Goal: Contribute content

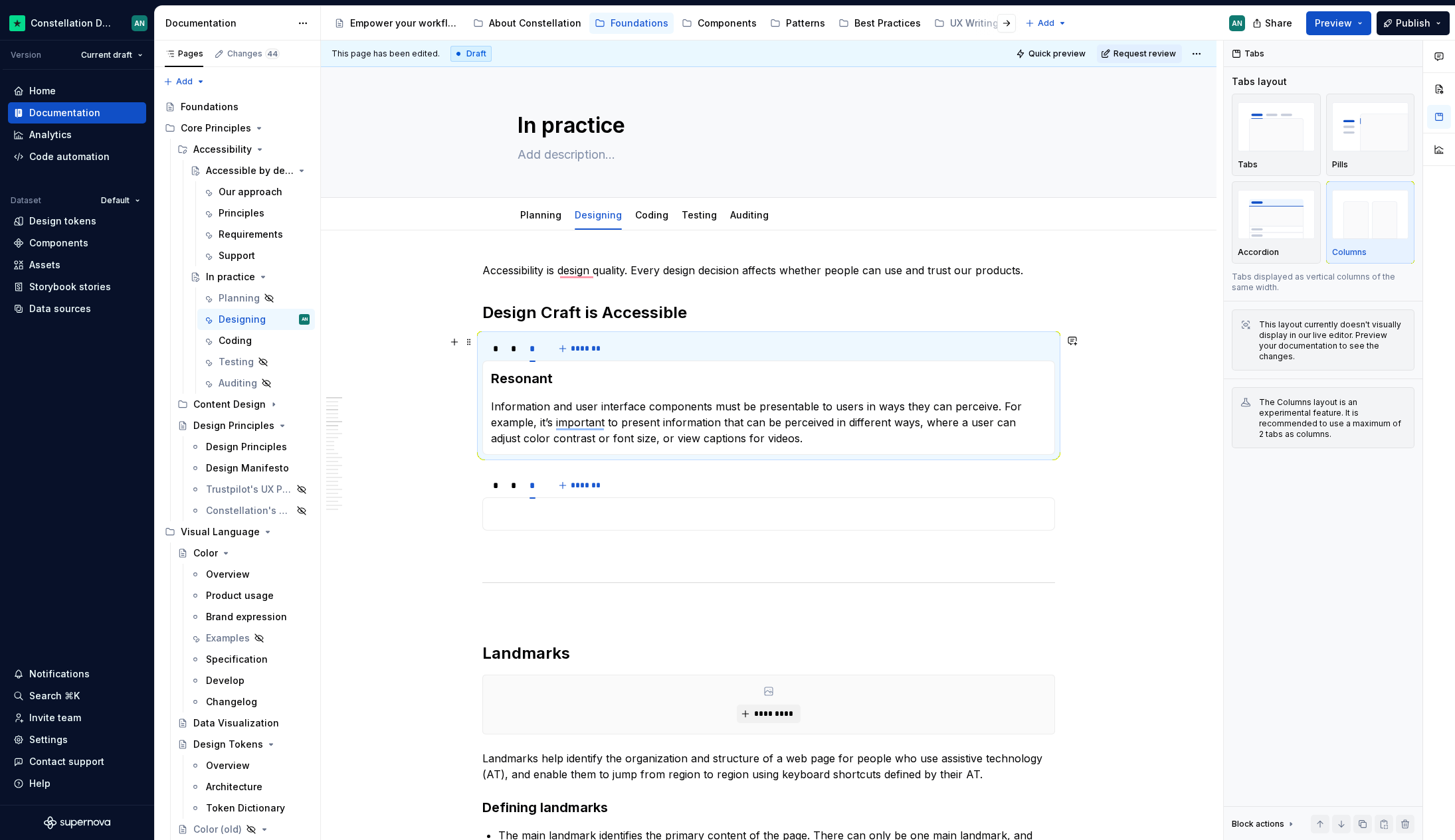
scroll to position [96, 0]
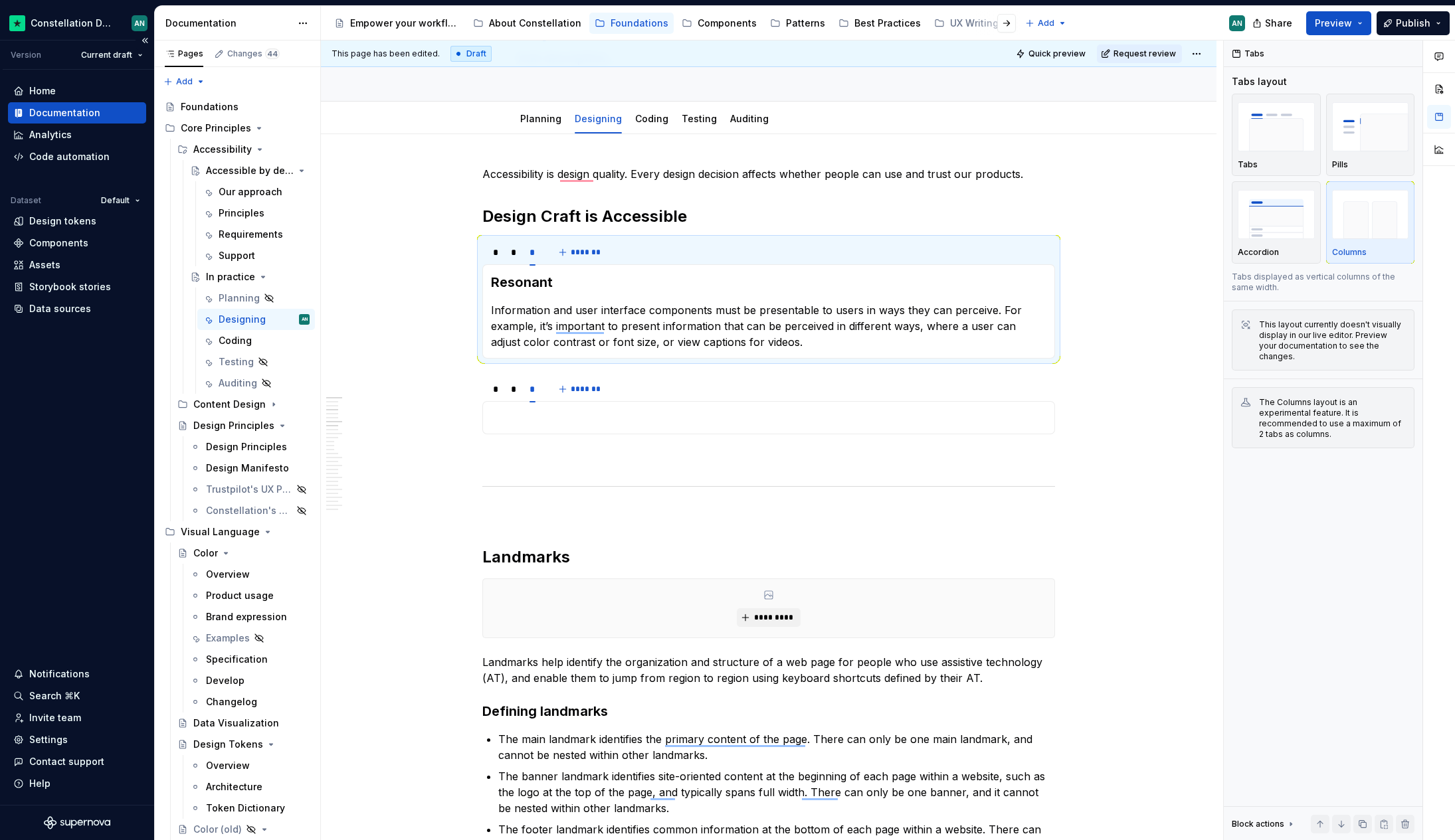
type textarea "*"
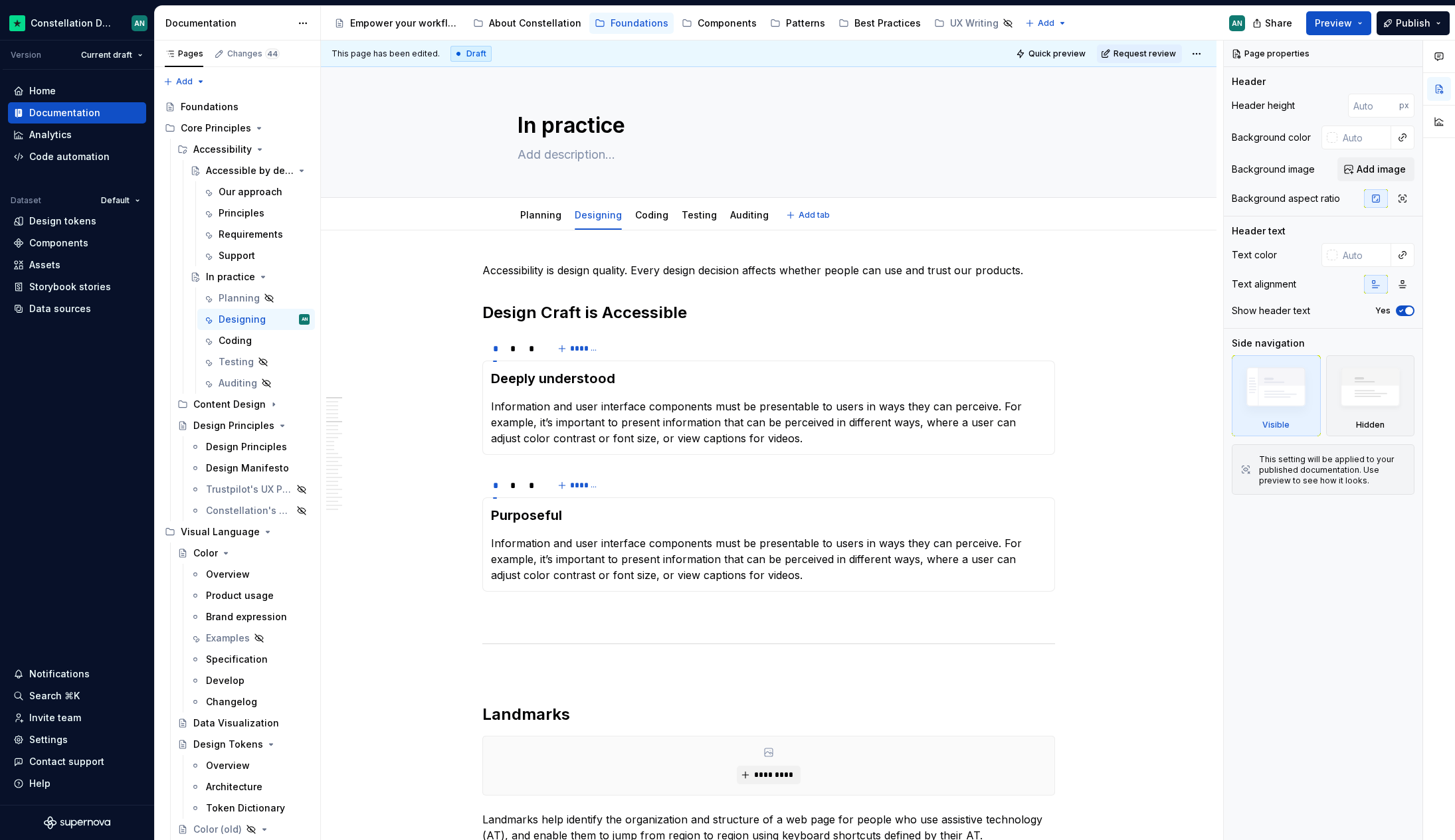
type textarea "*"
click at [702, 316] on h2 "Design Craft is Accessible" at bounding box center [768, 313] width 572 height 21
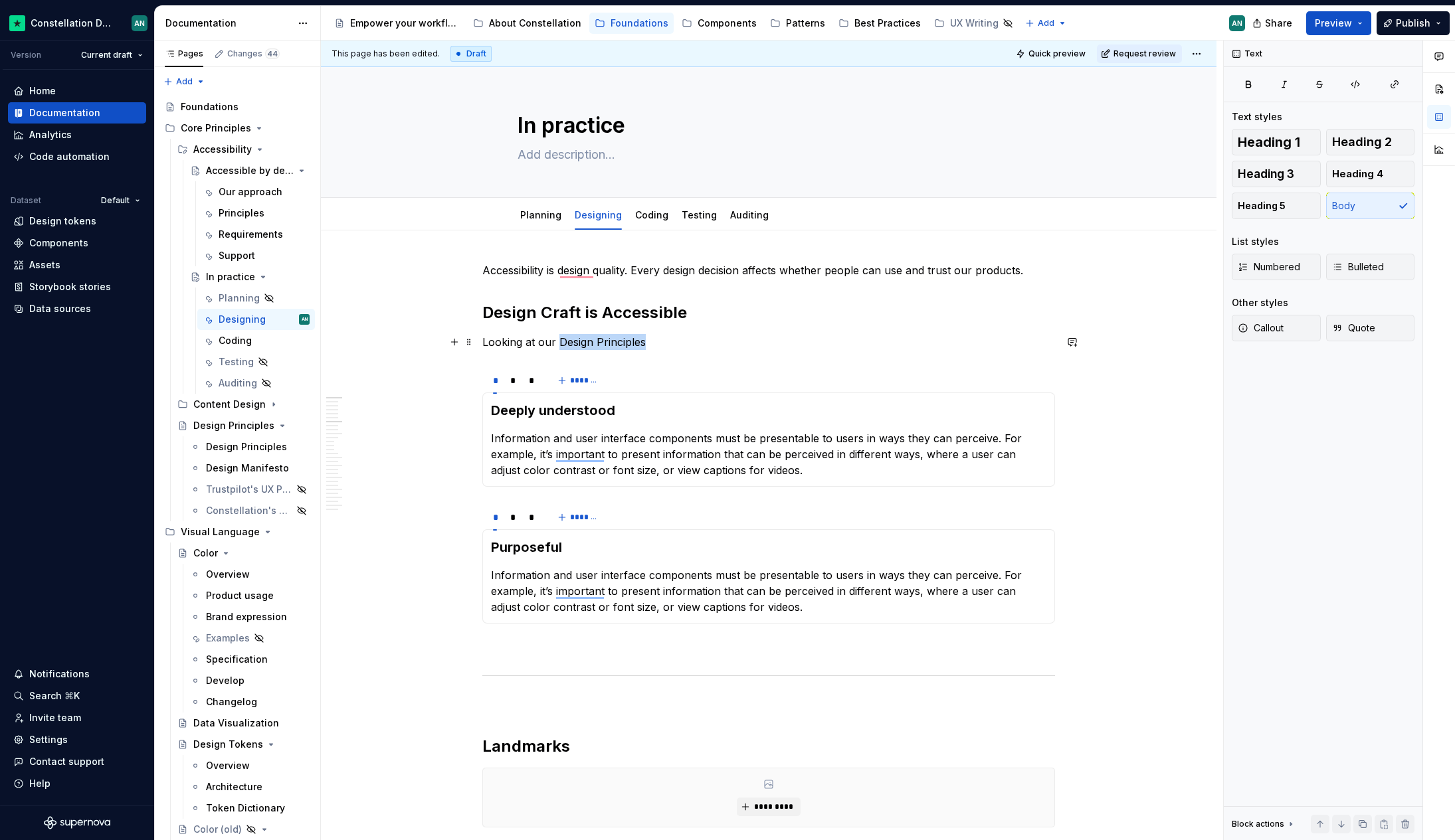
click at [558, 344] on p "Looking at our Design Principles" at bounding box center [768, 341] width 572 height 16
click at [856, 320] on button "button" at bounding box center [862, 317] width 19 height 19
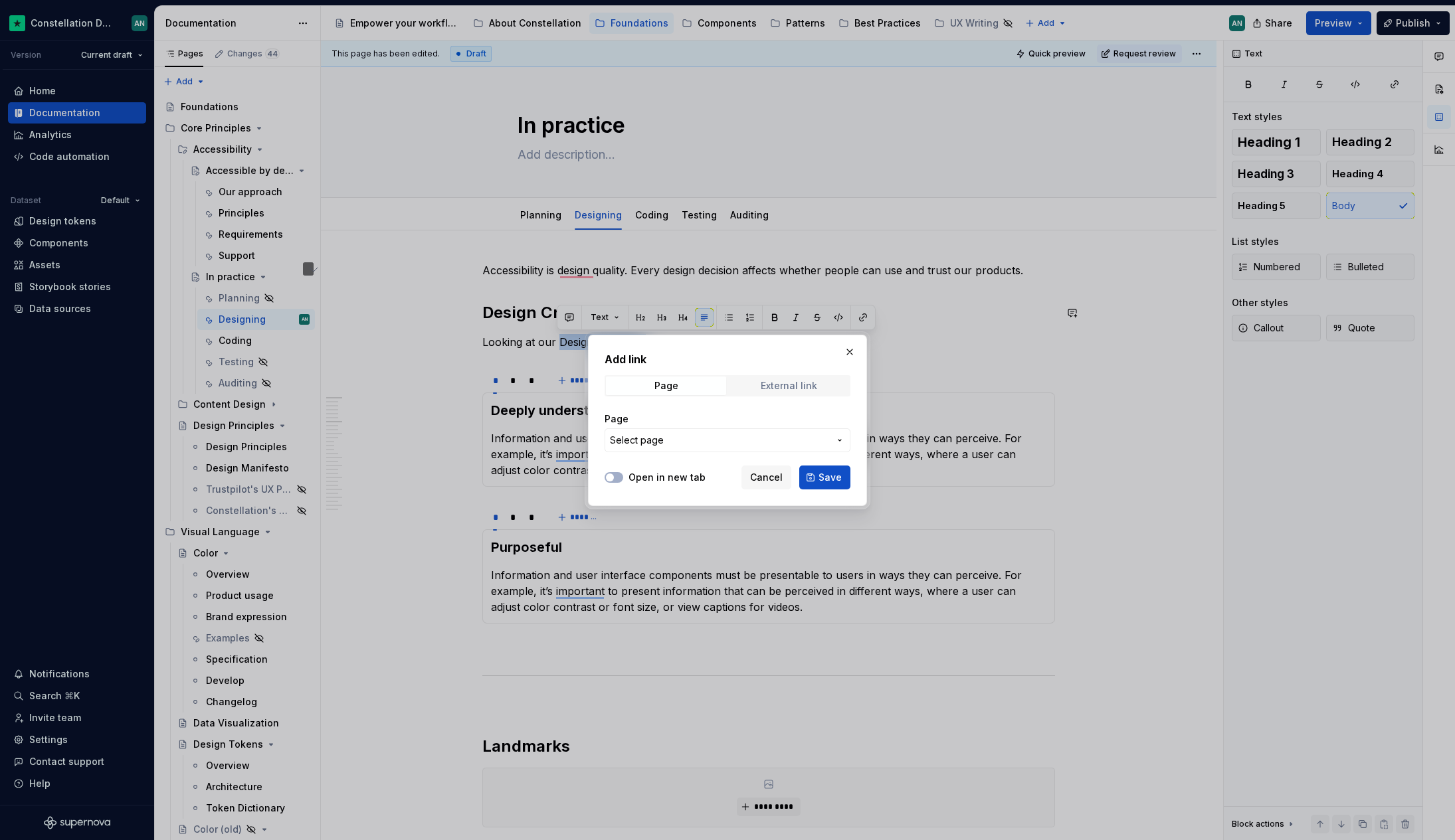
click at [782, 386] on div "External link" at bounding box center [788, 386] width 56 height 10
click at [736, 387] on span "External link" at bounding box center [789, 386] width 120 height 19
click at [685, 382] on span "Page" at bounding box center [666, 386] width 120 height 19
click at [666, 445] on span "Select page" at bounding box center [719, 440] width 219 height 14
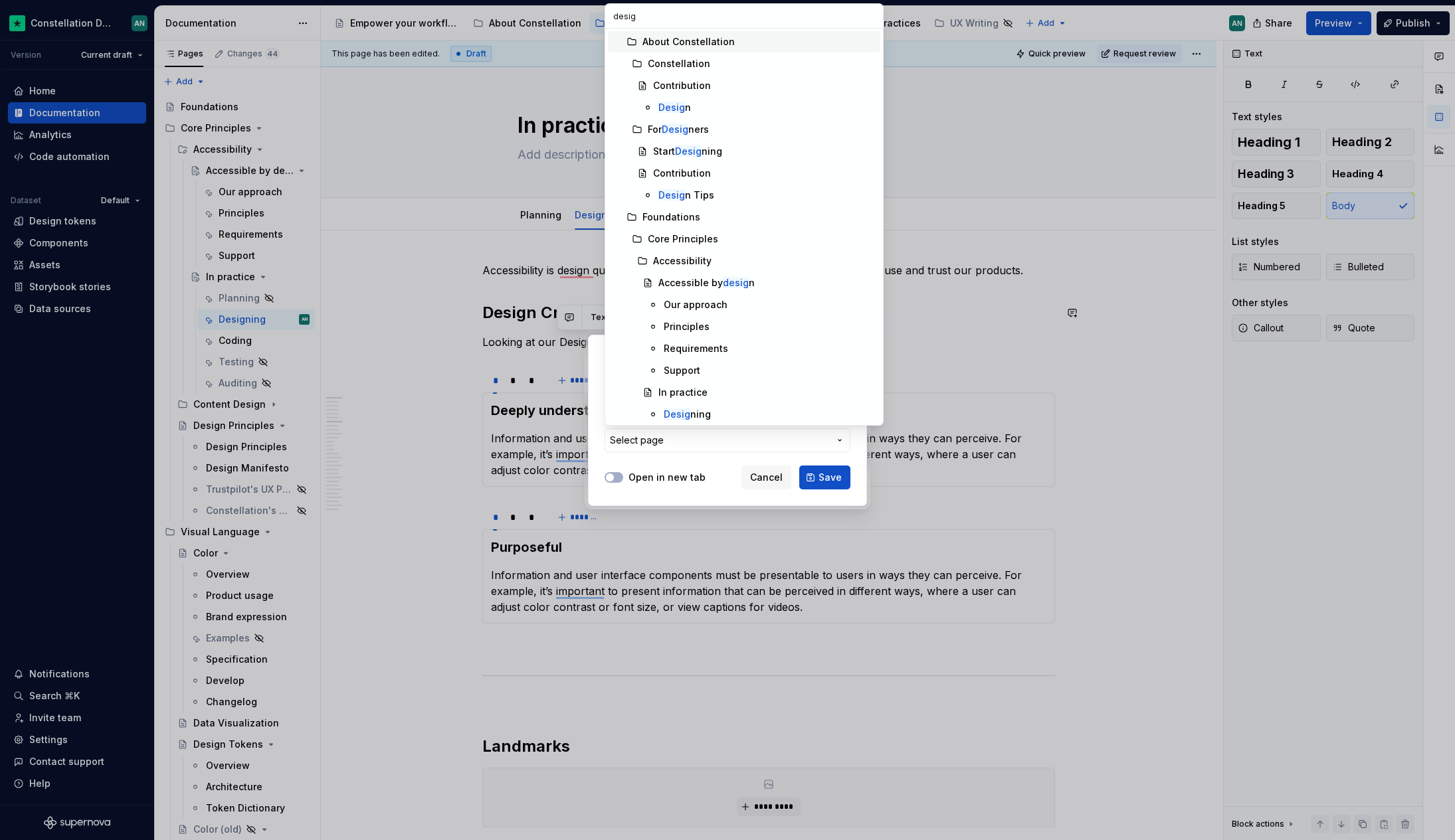
type input "design"
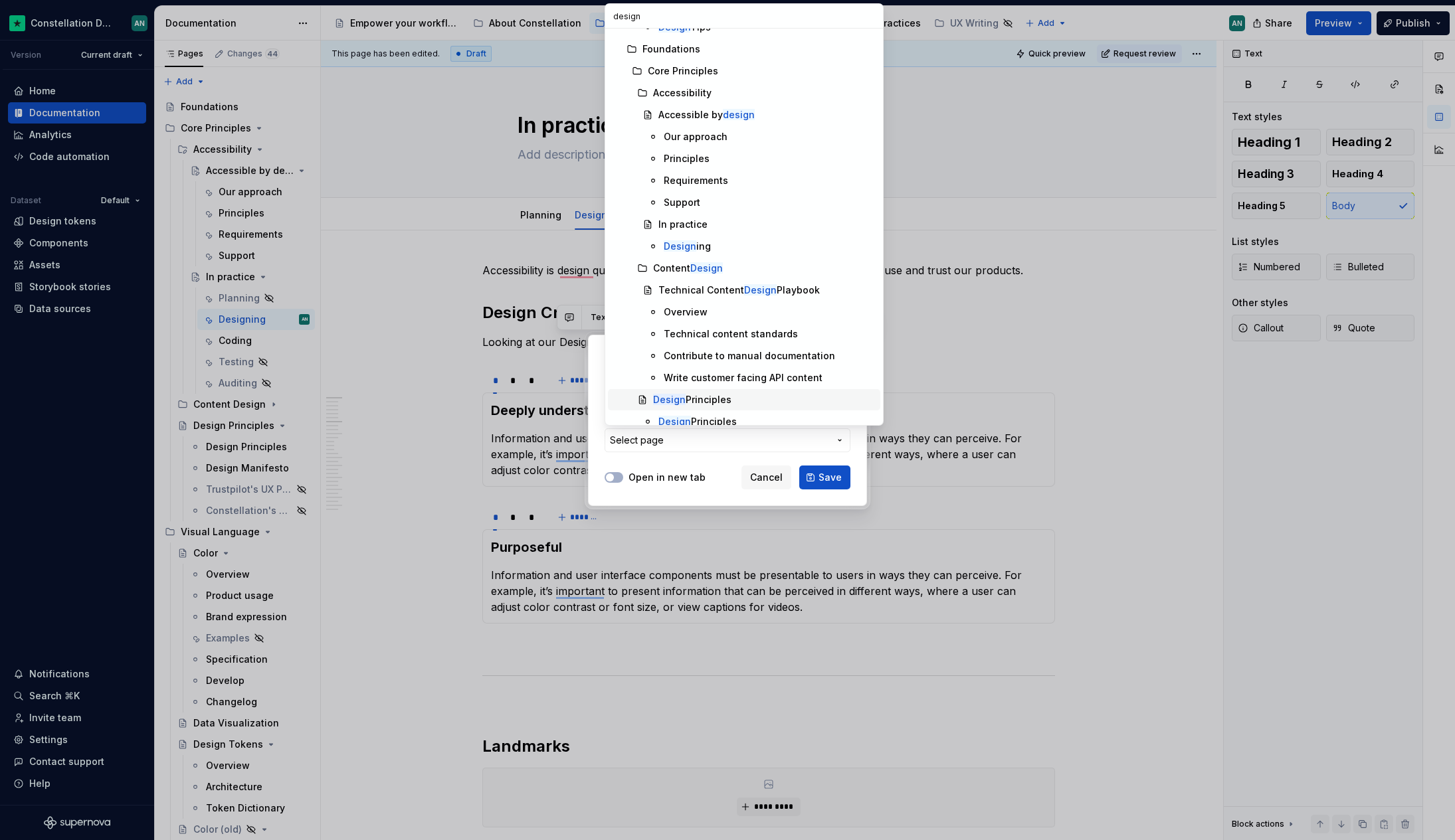
scroll to position [185, 0]
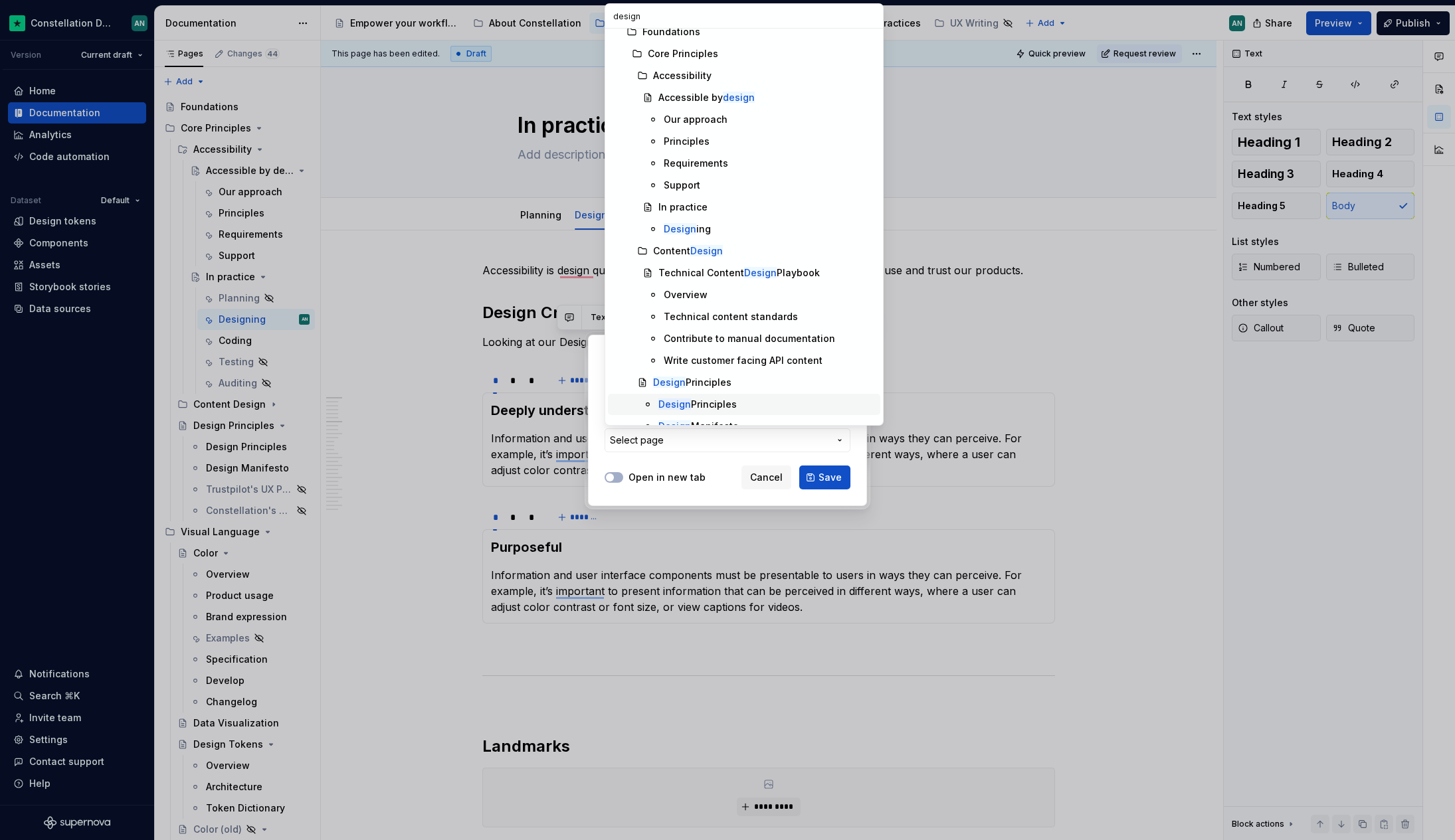
click at [710, 405] on div "Design Principles" at bounding box center [698, 404] width 79 height 14
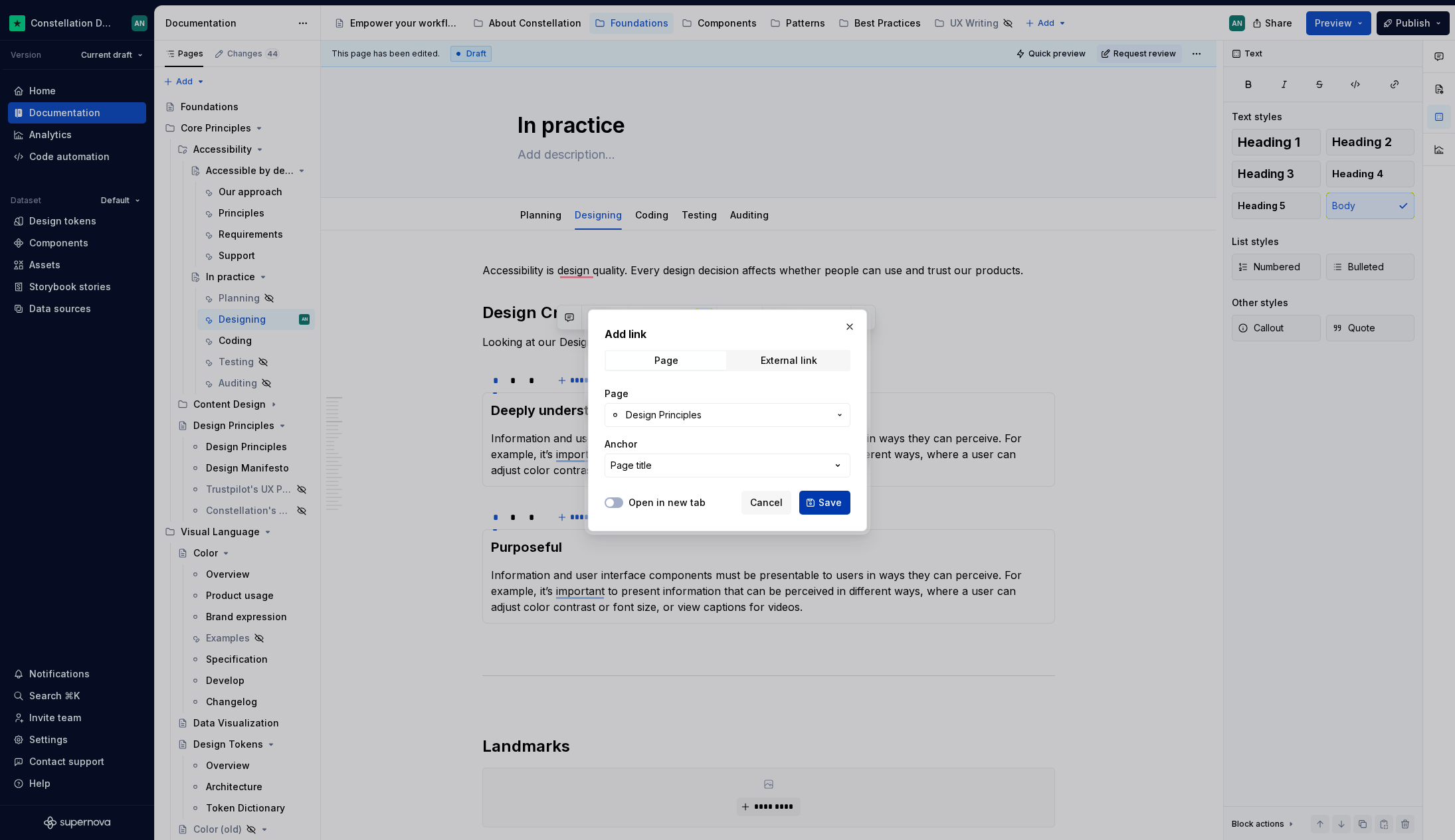
click at [839, 500] on span "Save" at bounding box center [830, 503] width 23 height 14
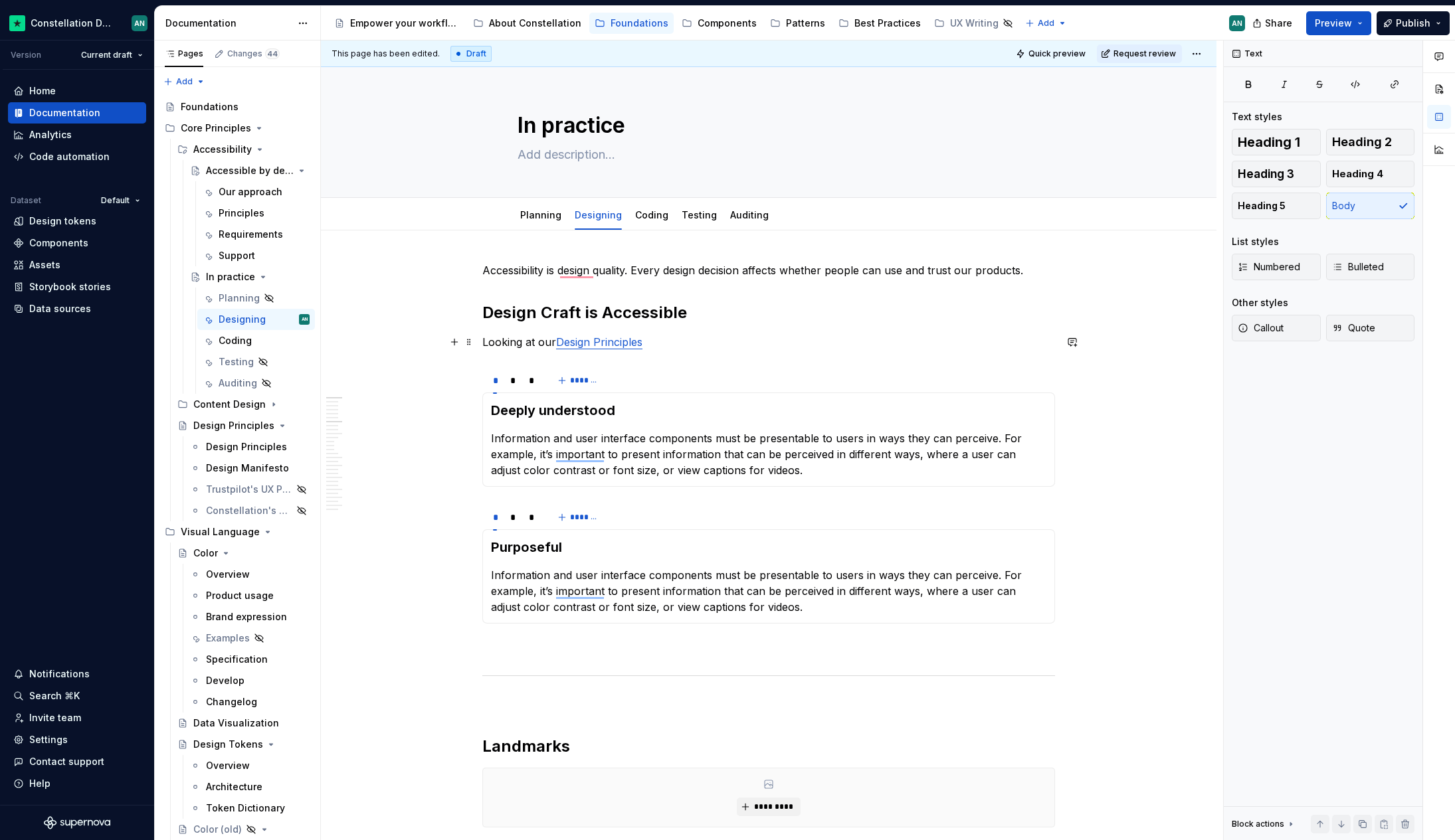
click at [664, 346] on p "Looking at our Design Principles" at bounding box center [768, 341] width 572 height 16
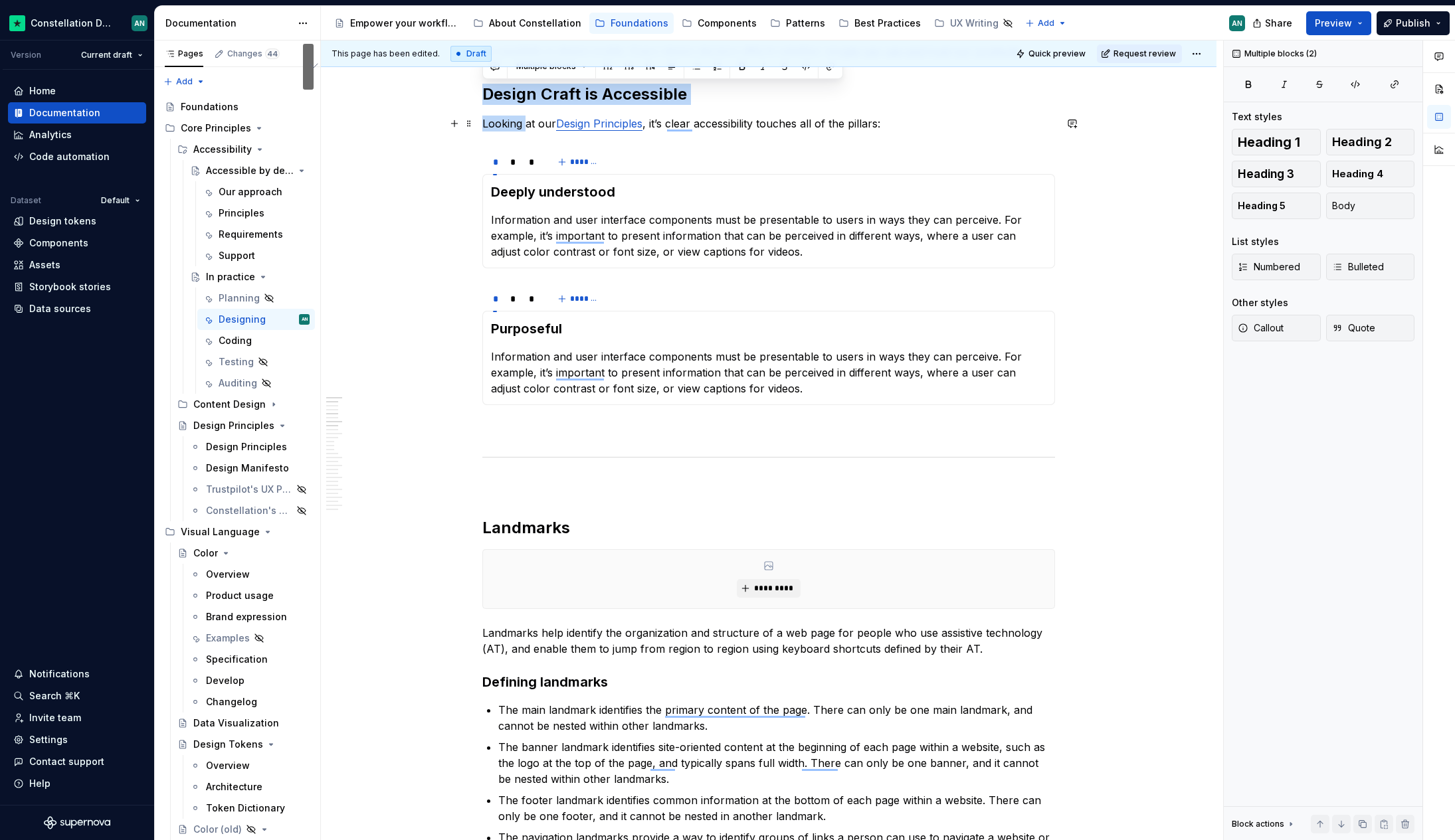
drag, startPoint x: 485, startPoint y: 97, endPoint x: 525, endPoint y: 122, distance: 47.2
copy div "Design Craft is Accessible Looking"
click at [520, 479] on p "To enrich screen reader interactions, please activate Accessibility in Grammarl…" at bounding box center [768, 485] width 572 height 16
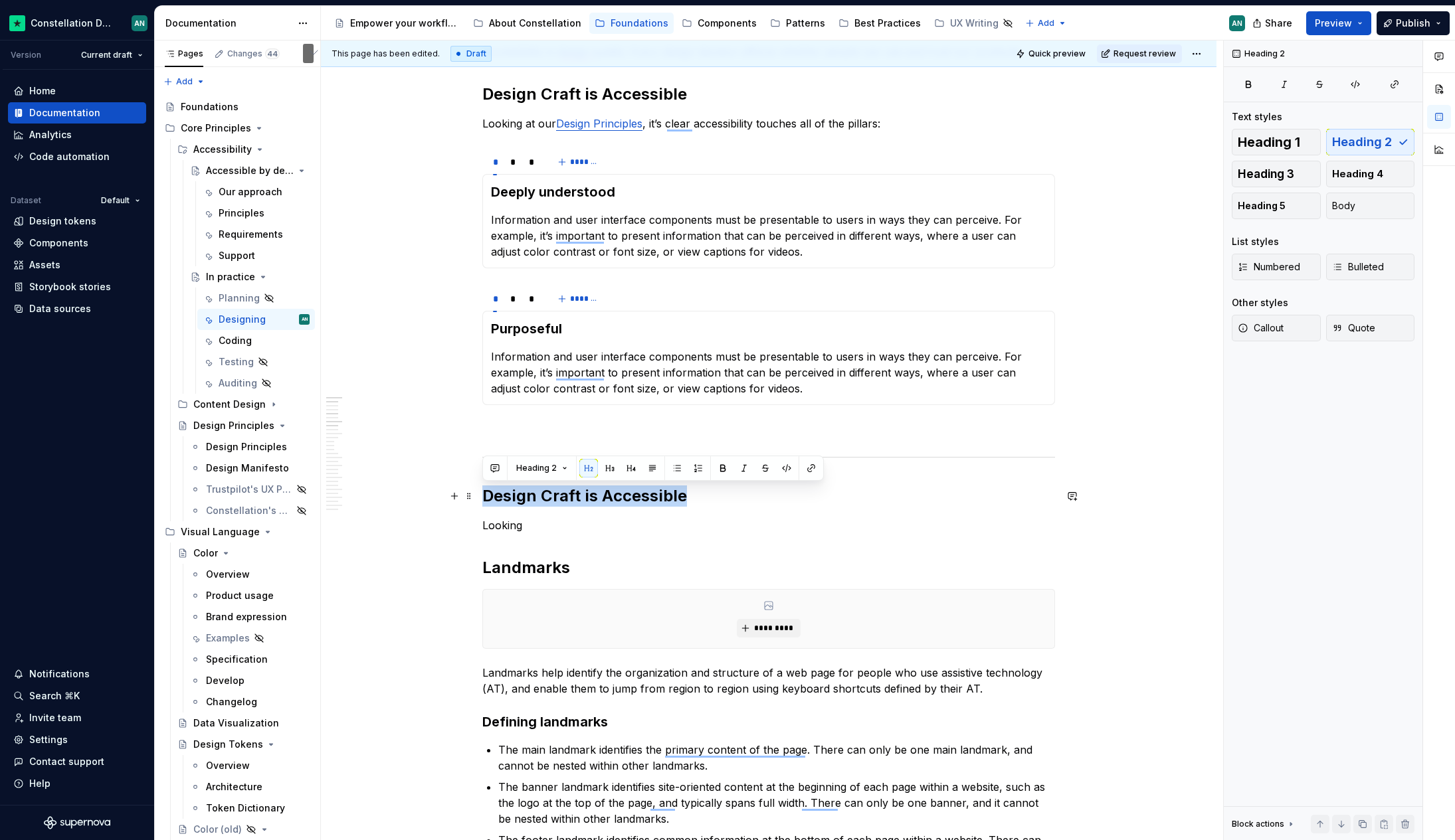
drag, startPoint x: 684, startPoint y: 500, endPoint x: 484, endPoint y: 491, distance: 200.2
click at [484, 491] on h2 "Design Craft is Accessible" at bounding box center [768, 496] width 572 height 21
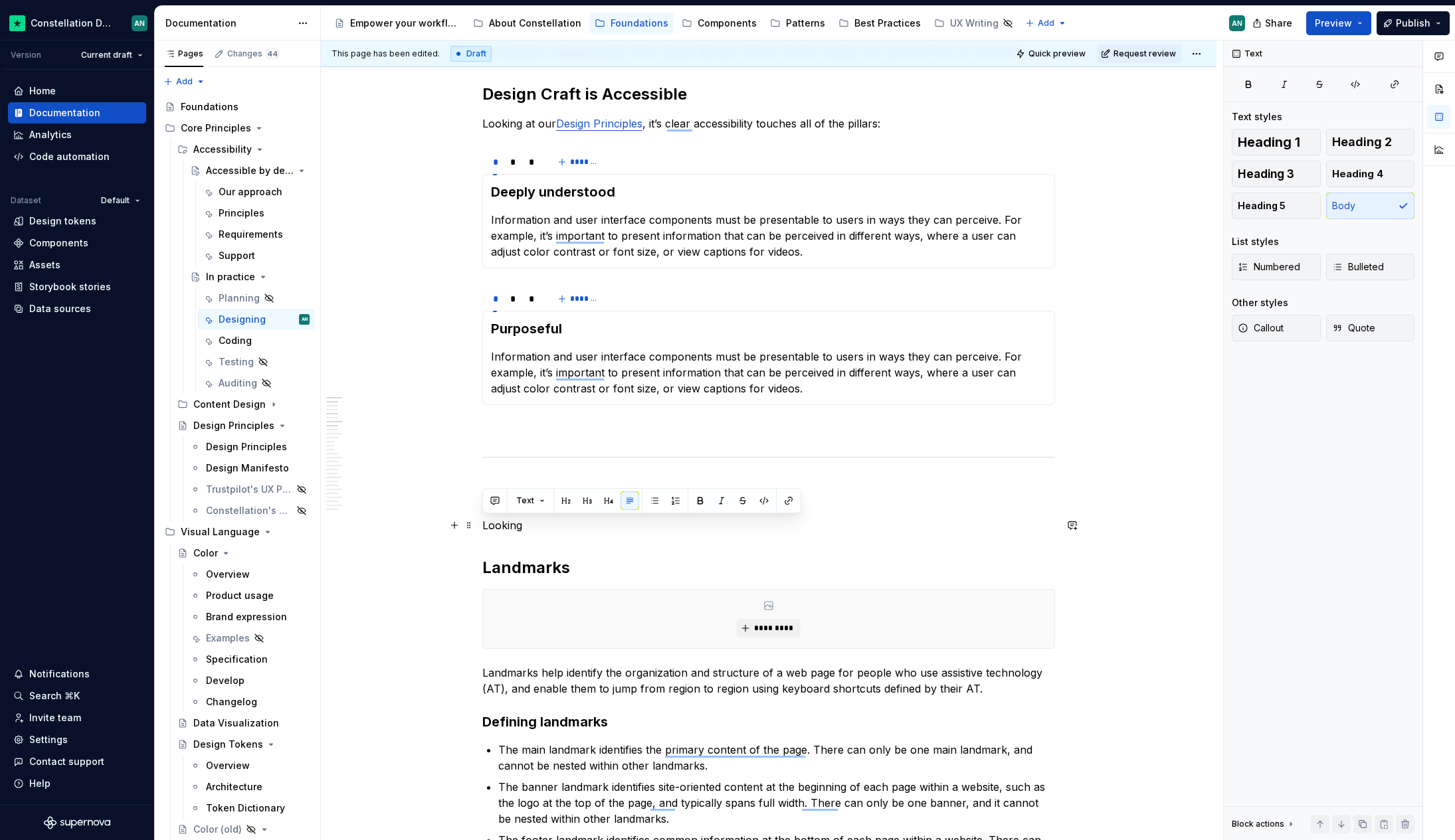
drag, startPoint x: 541, startPoint y: 530, endPoint x: 481, endPoint y: 524, distance: 60.3
click at [482, 524] on p "Looking" at bounding box center [768, 525] width 572 height 16
drag, startPoint x: 562, startPoint y: 532, endPoint x: 478, endPoint y: 525, distance: 84.3
click at [508, 526] on p "While designing, keeping a" at bounding box center [768, 525] width 572 height 16
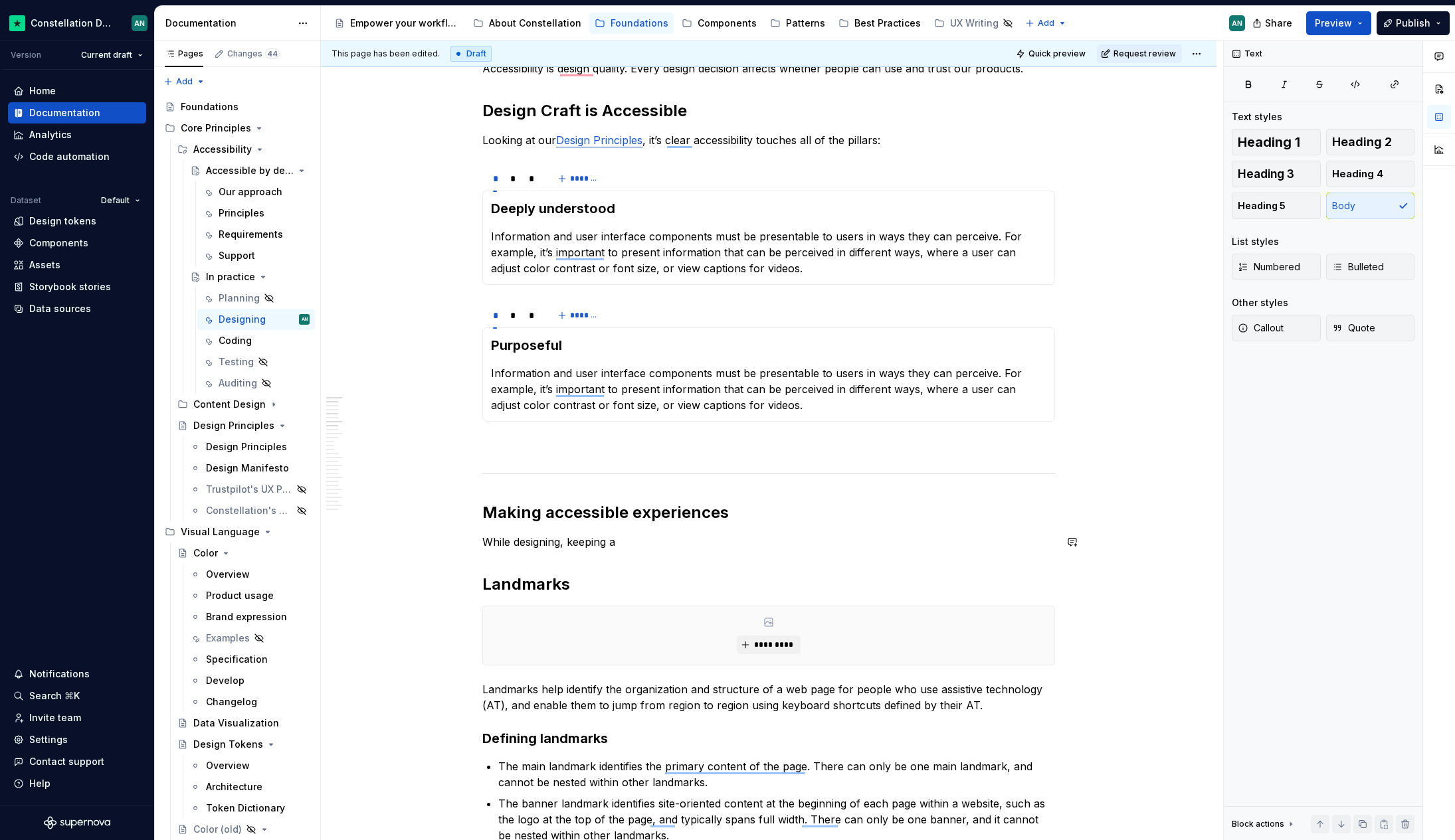
scroll to position [0, 0]
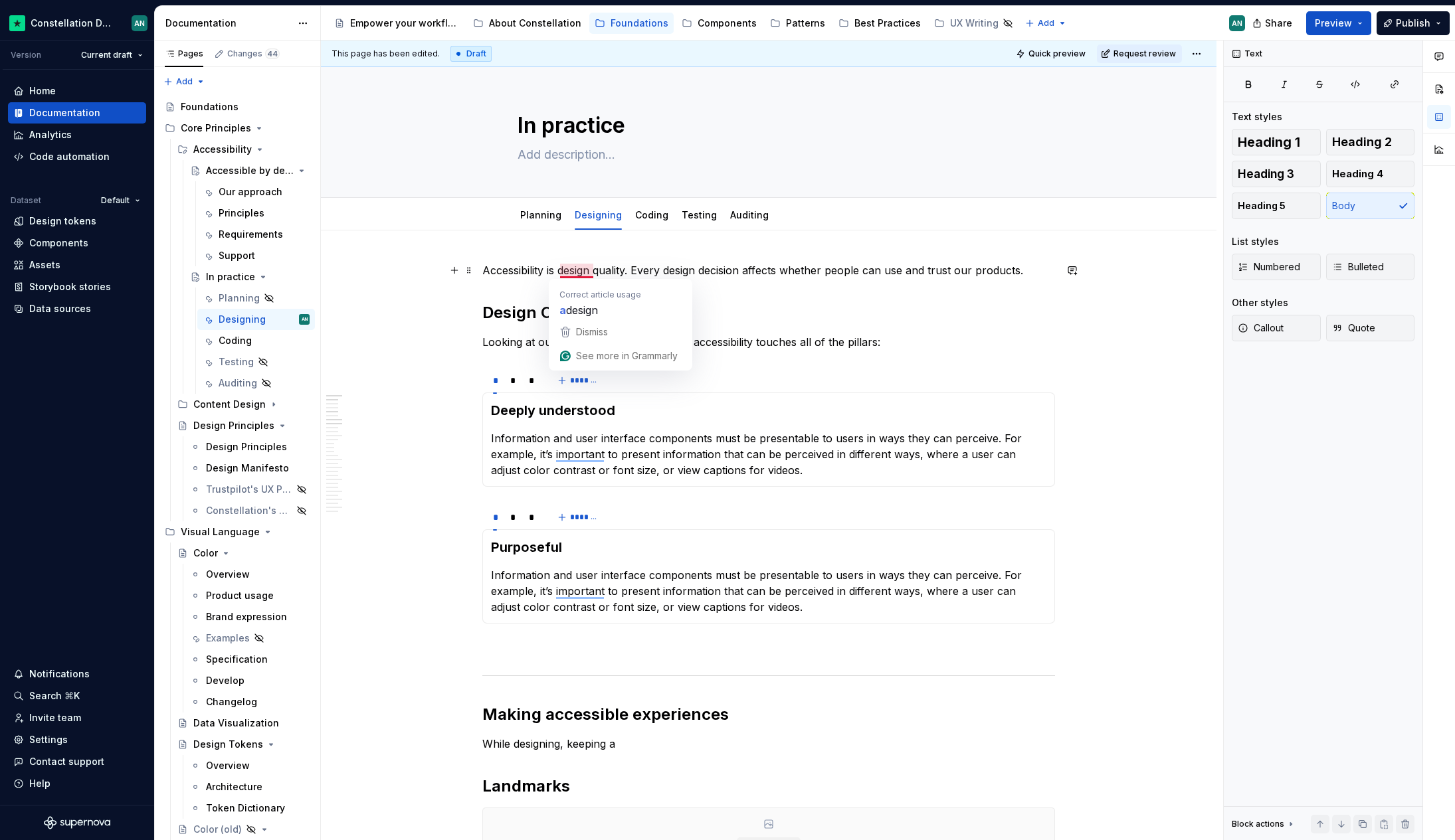
click at [563, 264] on p "Accessibility is design quality. Every design decision affects whether people c…" at bounding box center [768, 270] width 572 height 16
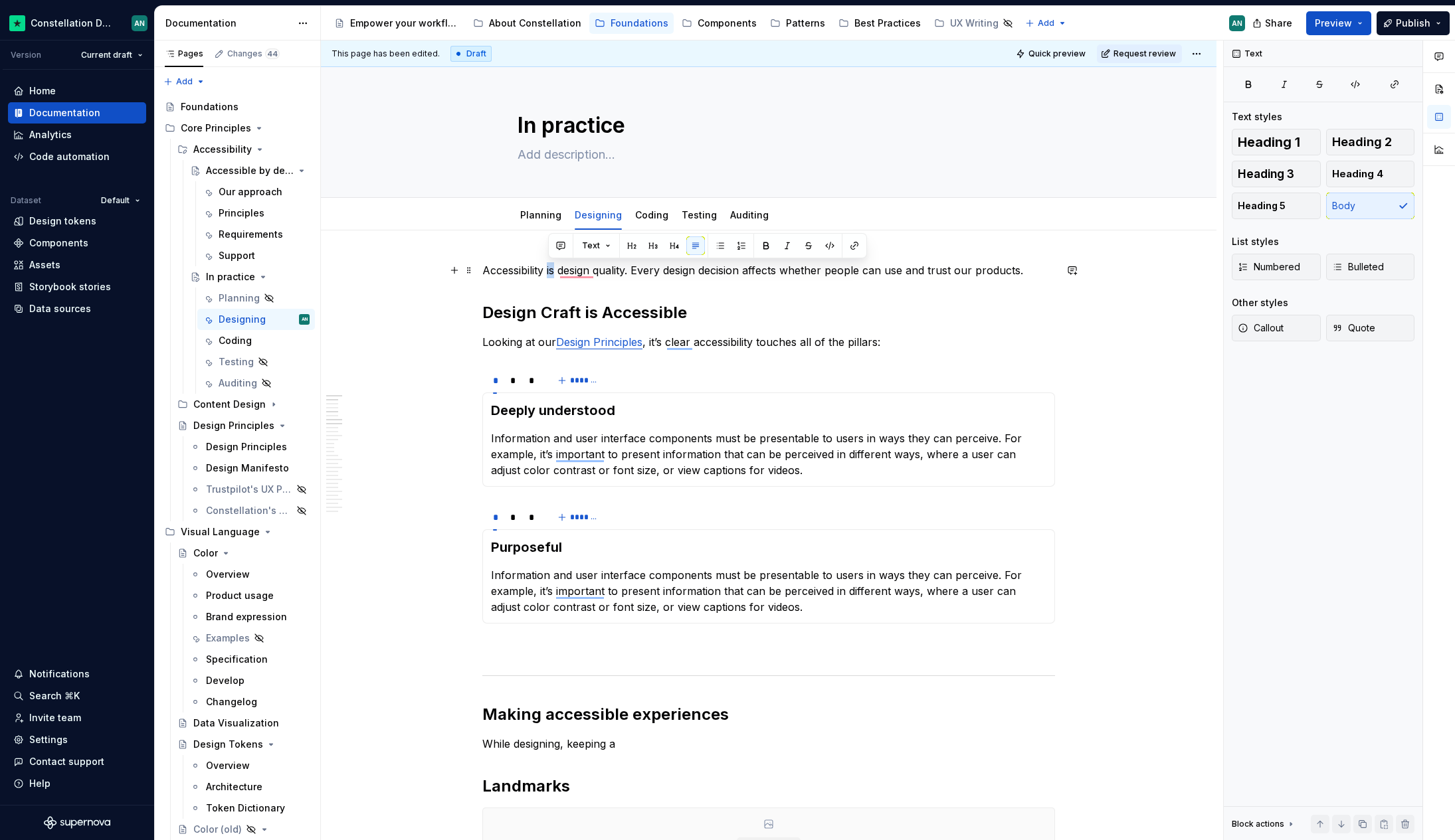
click at [548, 270] on p "Accessibility is design quality. Every design decision affects whether people c…" at bounding box center [768, 270] width 572 height 16
click at [967, 276] on p "Accessibility fosters design quality. Every design decision affects whether peo…" at bounding box center [768, 270] width 572 height 16
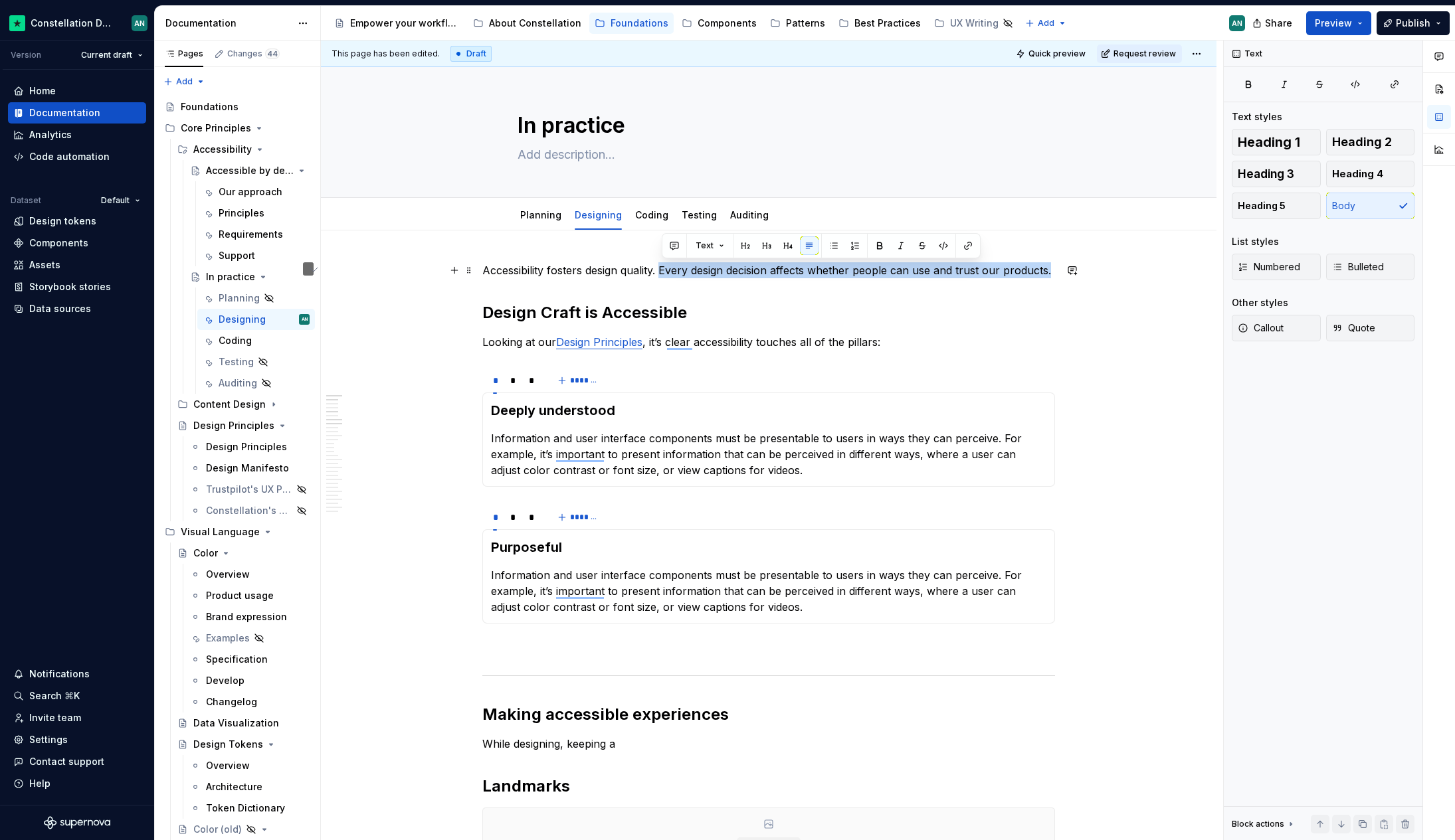
drag, startPoint x: 662, startPoint y: 271, endPoint x: 1052, endPoint y: 268, distance: 390.0
click at [1052, 268] on p "Accessibility fosters design quality. Every design decision affects whether peo…" at bounding box center [768, 270] width 572 height 16
drag, startPoint x: 674, startPoint y: 268, endPoint x: 664, endPoint y: 270, distance: 10.2
click at [664, 270] on p "Accessibility fosters design quality. By framing our decisions" at bounding box center [768, 270] width 572 height 16
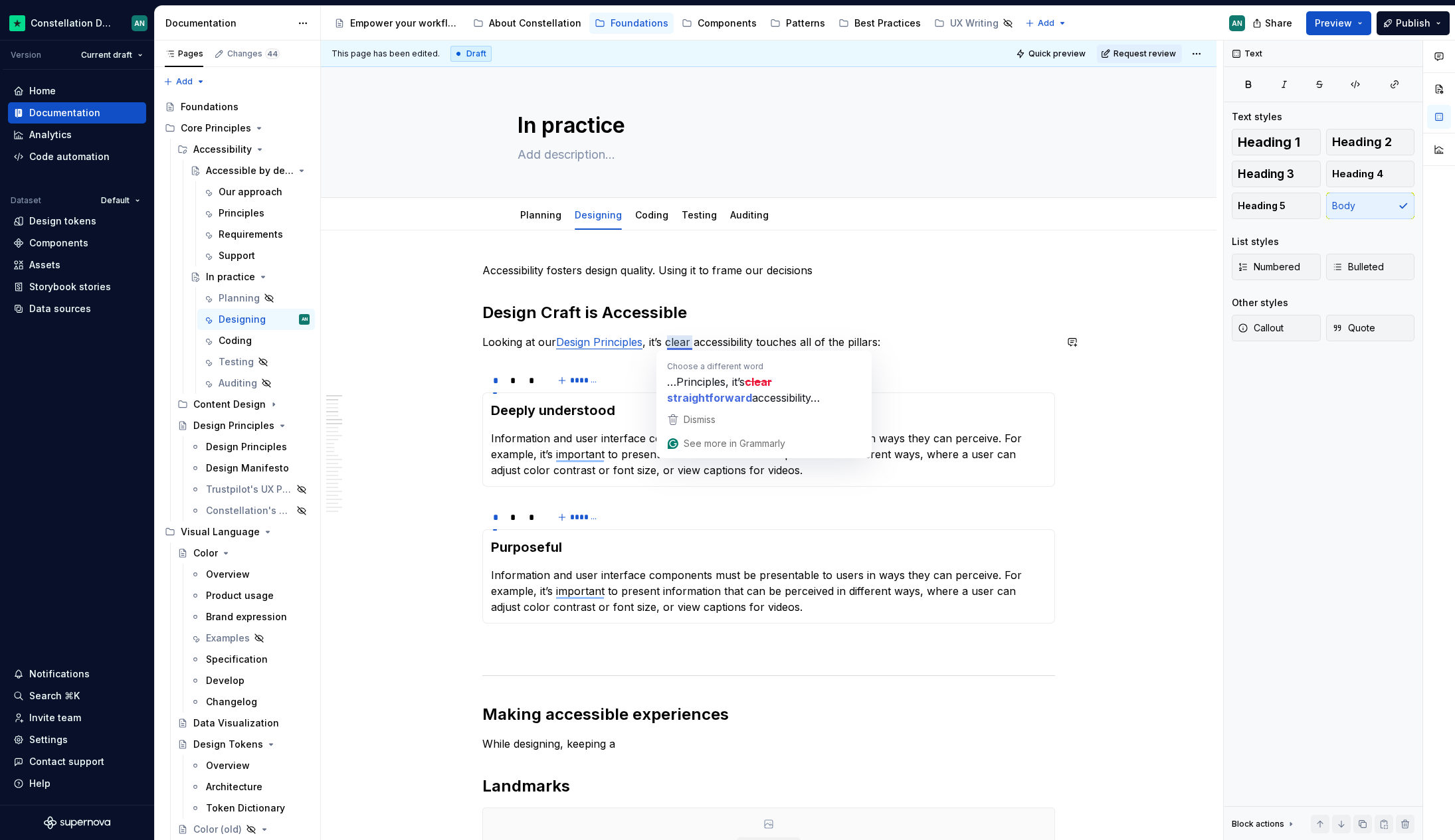
click at [696, 346] on p "Looking at our Design Principles , it’s clear accessibility touches all of the …" at bounding box center [768, 341] width 572 height 16
drag, startPoint x: 692, startPoint y: 345, endPoint x: 650, endPoint y: 346, distance: 42.0
click at [650, 346] on p "Looking at our Design Principles , it’s clear accessibility touches all of the …" at bounding box center [768, 341] width 572 height 16
type textarea "*"
